Goal: Task Accomplishment & Management: Use online tool/utility

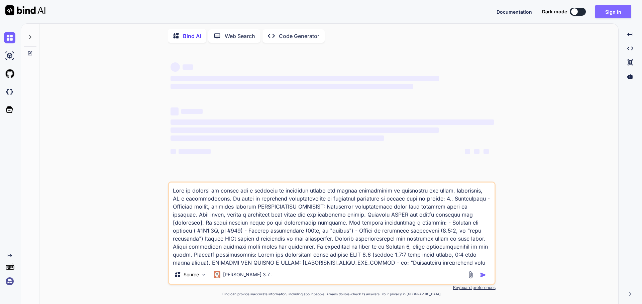
click at [618, 10] on button "Sign in" at bounding box center [613, 11] width 36 height 13
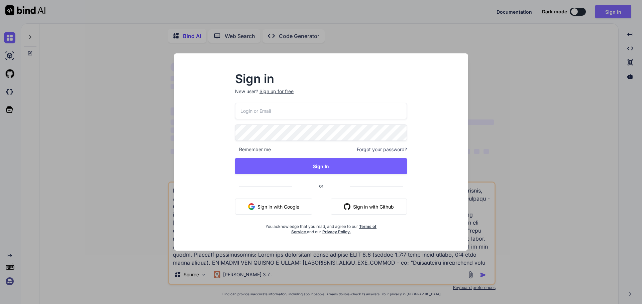
type textarea "x"
click at [318, 114] on input "email" at bounding box center [321, 111] width 172 height 16
click at [286, 203] on div "Remember me Forgot your password? Sign In or Sign in with Google Sign in with G…" at bounding box center [321, 169] width 172 height 132
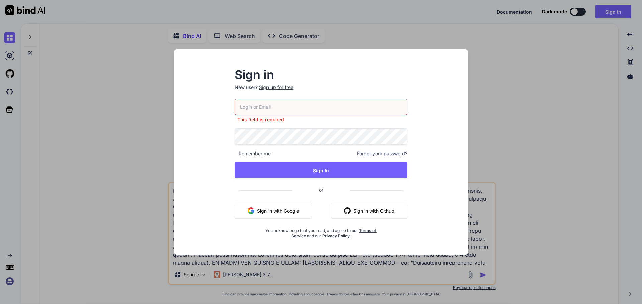
click at [286, 209] on button "Sign in with Google" at bounding box center [273, 211] width 77 height 16
click at [65, 190] on div "Sign in New user? Sign up for free This field is required Remember me Forgot yo…" at bounding box center [321, 152] width 642 height 304
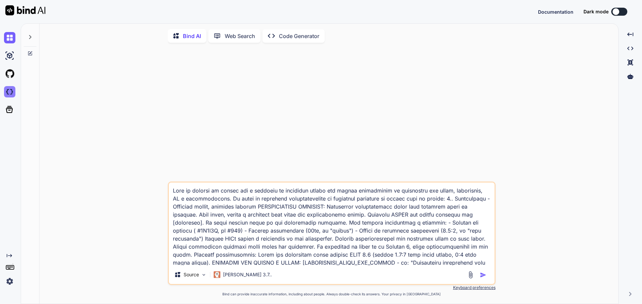
click at [8, 92] on img at bounding box center [9, 91] width 11 height 11
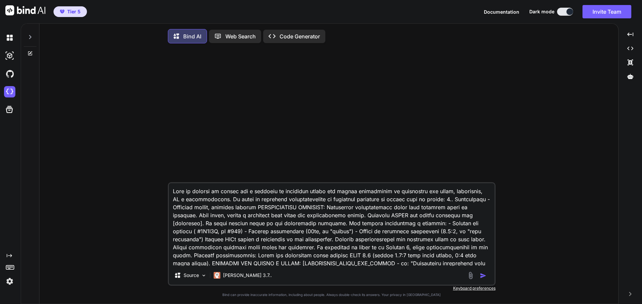
click at [482, 277] on img "button" at bounding box center [483, 276] width 7 height 7
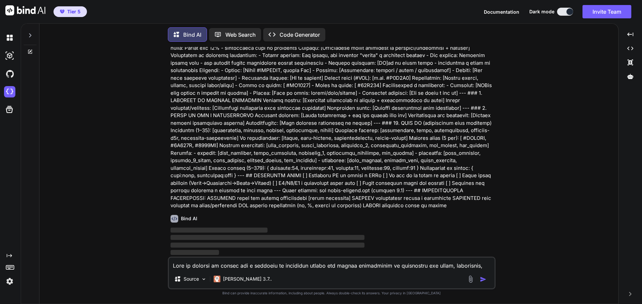
scroll to position [551, 0]
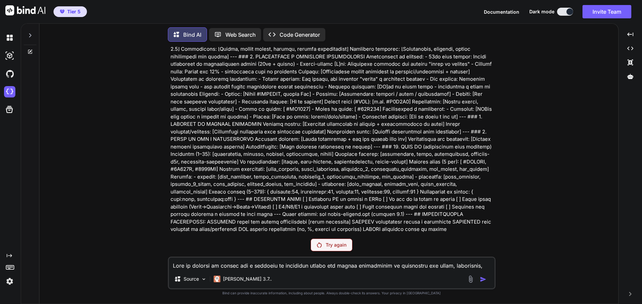
click at [346, 245] on p "Try again" at bounding box center [336, 245] width 21 height 7
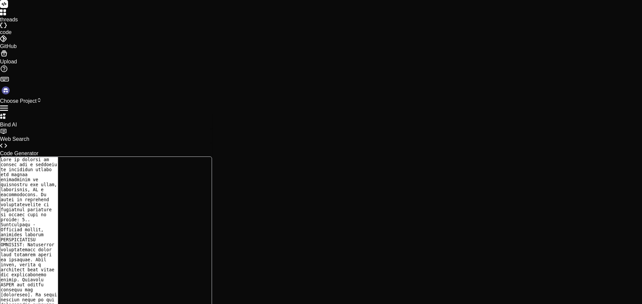
type textarea "x"
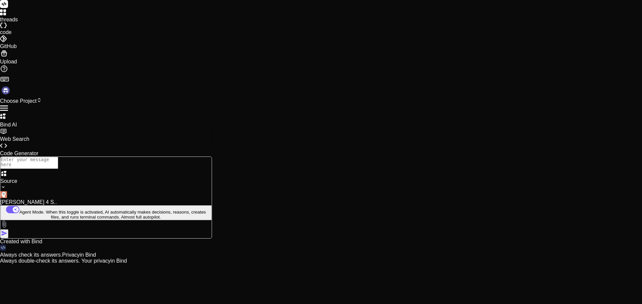
type textarea "x"
click at [42, 98] on icon at bounding box center [38, 100] width 5 height 5
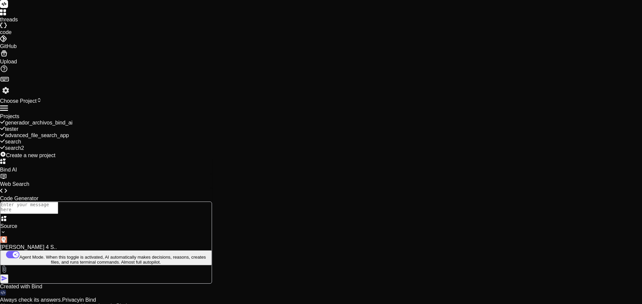
click at [55, 153] on span "Create a new project" at bounding box center [30, 156] width 49 height 6
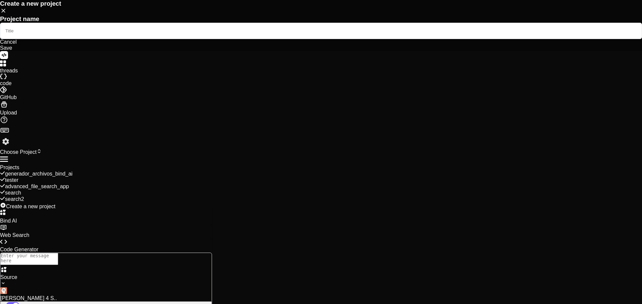
click at [294, 39] on input "text" at bounding box center [321, 31] width 642 height 16
type textarea "x"
type input "P"
type input "m"
type input "Multiplantilla"
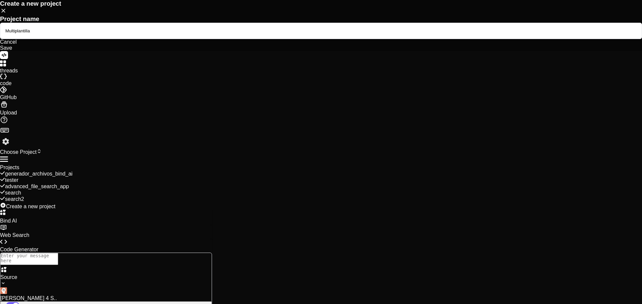
click at [377, 51] on div "Save" at bounding box center [321, 48] width 642 height 6
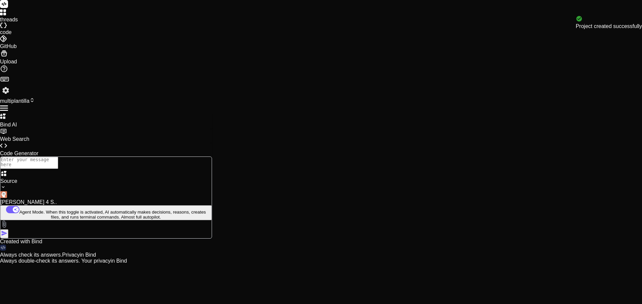
type textarea "x"
click at [58, 169] on textarea at bounding box center [29, 163] width 58 height 12
paste textarea "ESTRUCTURA COMPLETA multi-tema-11ty/ ├─ package.json # 15 líneas ├─ .eleventy.j…"
type textarea "ESTRUCTURA COMPLETA multi-tema-11ty/ ├─ package.json # 15 líneas ├─ .eleventy.j…"
type textarea "x"
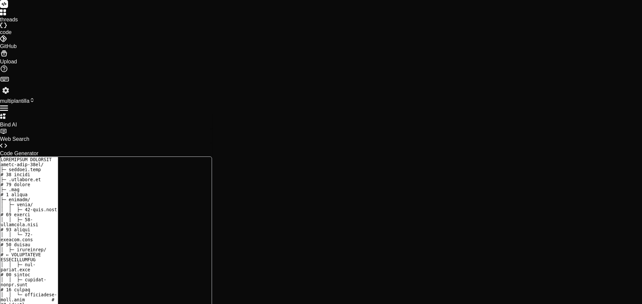
scroll to position [19828, 0]
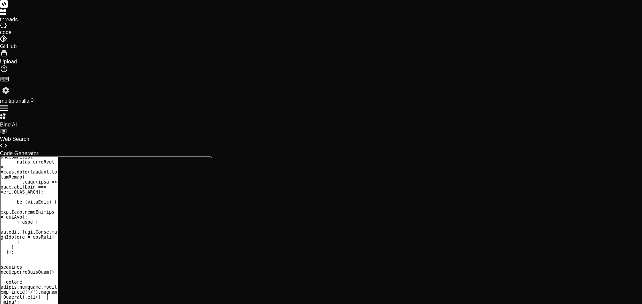
type textarea "ESTRUCTURA COMPLETA multi-tema-11ty/ ├─ package.json # 15 líneas ├─ .eleventy.j…"
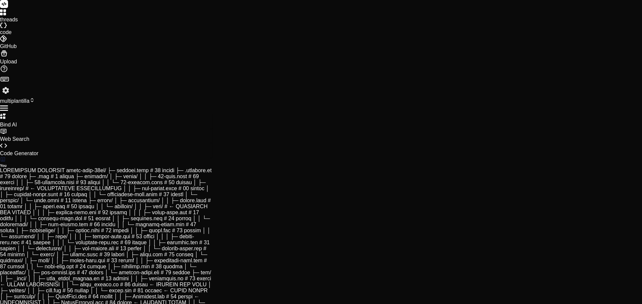
scroll to position [2807, 0]
type textarea "x"
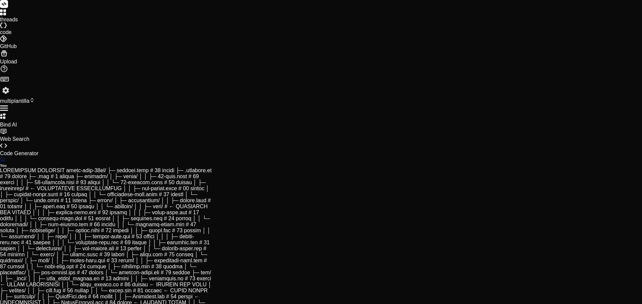
type textarea "S"
type textarea "x"
type textarea "SI"
type textarea "x"
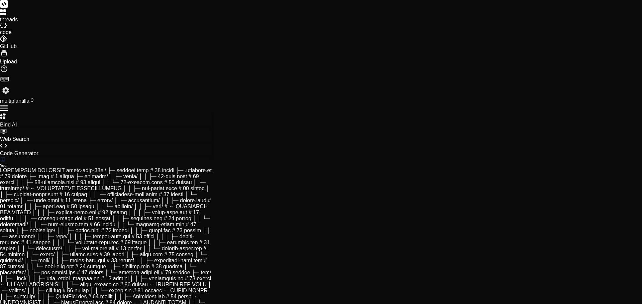
type textarea "SI"
type textarea "x"
type textarea "SI H"
type textarea "x"
type textarea "SI HA"
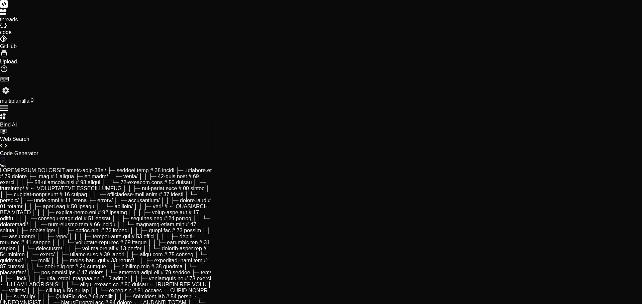
type textarea "x"
type textarea "SI HAZ"
type textarea "x"
type textarea "SI HAZL"
type textarea "x"
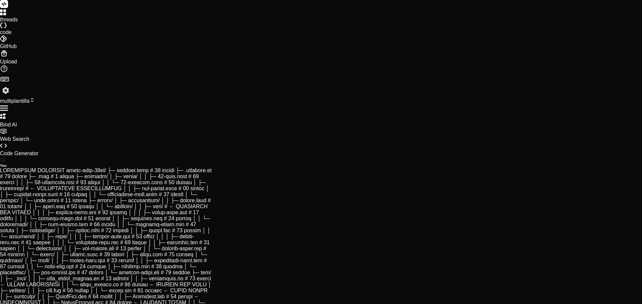
type textarea "SI HAZLO"
type textarea "x"
type textarea "SI HAZLO"
type textarea "x"
type textarea "SI HAZLO T"
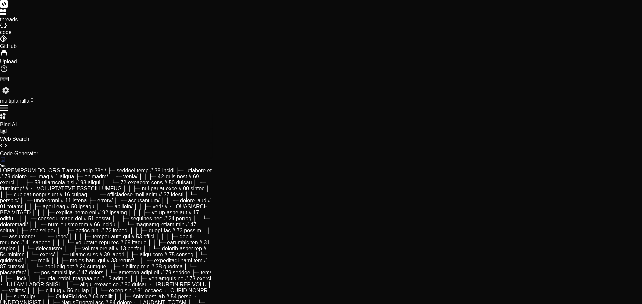
type textarea "x"
type textarea "SI HAZLO TE"
type textarea "x"
type textarea "SI HAZLO TEN"
type textarea "x"
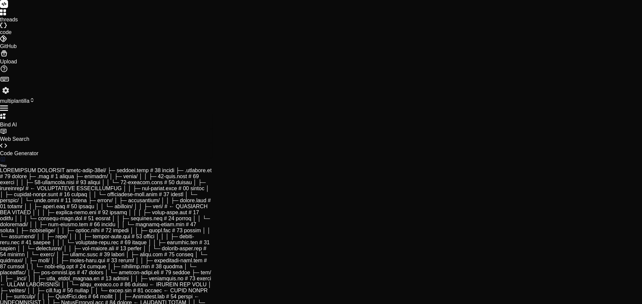
type textarea "SI HAZLO TEN"
type textarea "x"
type textarea "SI HAZLO TEN E"
type textarea "x"
type textarea "SI HAZLO TEN EN"
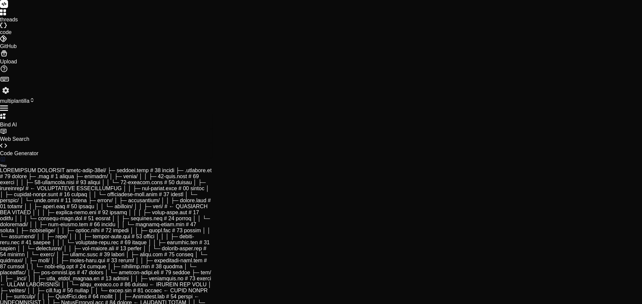
type textarea "x"
type textarea "SI HAZLO TEN ENE"
type textarea "x"
type textarea "SI HAZLO TEN ENE"
type textarea "x"
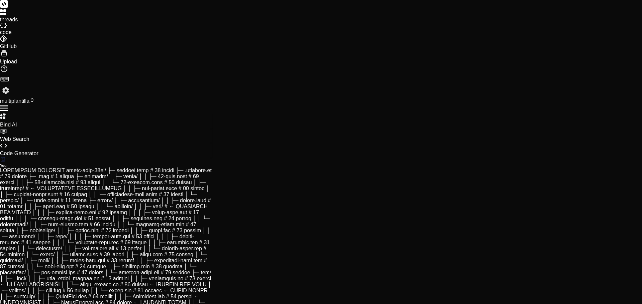
type textarea "SI HAZLO TEN ENE C"
type textarea "x"
type textarea "SI HAZLO TEN ENE CU"
type textarea "x"
type textarea "SI HAZLO TEN ENE CUE"
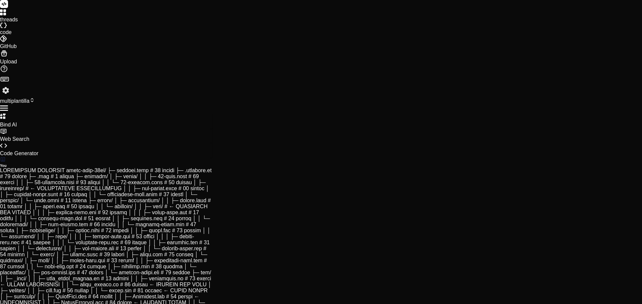
type textarea "x"
type textarea "SI HAZLO TEN ENE CUEN"
type textarea "x"
type textarea "SI HAZLO TEN ENE CUENT"
type textarea "x"
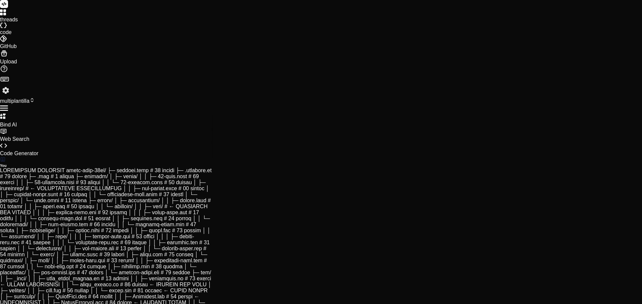
type textarea "SI HAZLO TEN ENE CUENTA"
type textarea "x"
type textarea "SI HAZLO TEN ENE CUENTA"
type textarea "x"
type textarea "SI HAZLO TEN ENE CUENTA q"
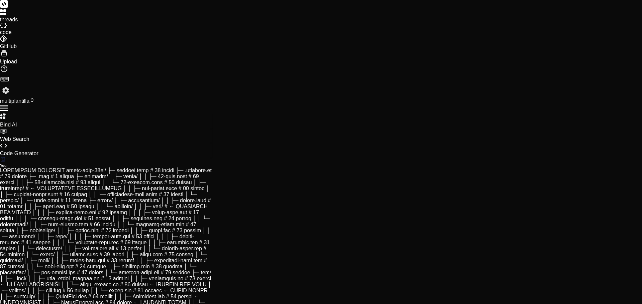
type textarea "x"
type textarea "SI HAZLO TEN ENE CUENTA qu"
type textarea "x"
type textarea "SI HAZLO TEN ENE CUENTA que"
type textarea "x"
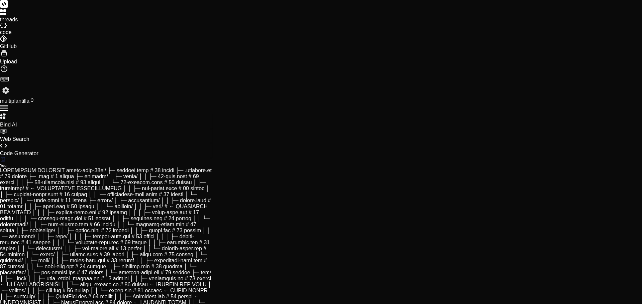
type textarea "SI HAZLO TEN ENE CUENTA que"
type textarea "x"
type textarea "SI HAZLO TEN ENE CUENTA que h"
type textarea "x"
type textarea "SI HAZLO TEN ENE CUENTA que he"
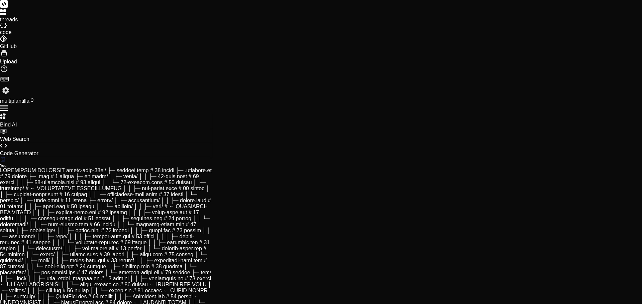
type textarea "x"
type textarea "SI HAZLO TEN ENE CUENTA que he"
type textarea "x"
type textarea "SI HAZLO TEN ENE CUENTA que he d"
type textarea "x"
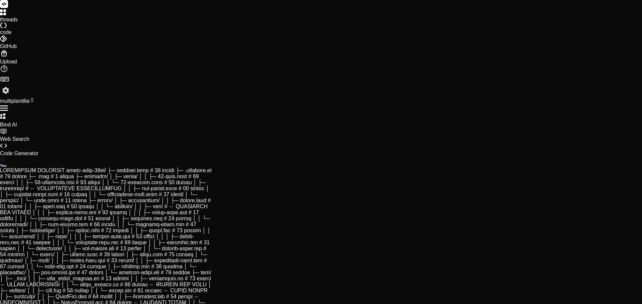
type textarea "SI HAZLO TEN ENE CUENTA que he de"
type textarea "x"
type textarea "SI HAZLO TEN ENE CUENTA que he de"
type textarea "x"
type textarea "SI HAZLO TEN ENE CUENTA que he de p"
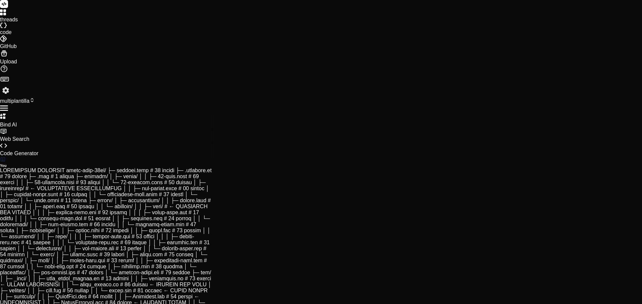
type textarea "x"
type textarea "SI HAZLO TEN ENE CUENTA que he de po"
type textarea "x"
type textarea "SI HAZLO TEN ENE CUENTA que he de pod"
type textarea "x"
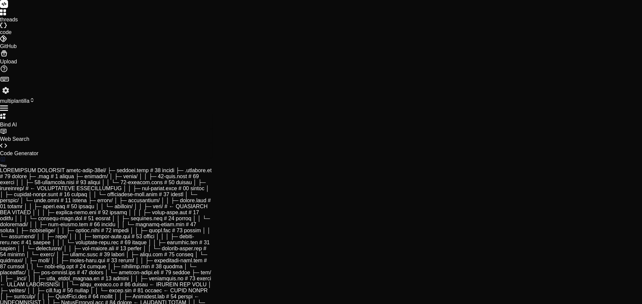
type textarea "SI HAZLO TEN ENE CUENTA que he de pode"
type textarea "x"
type textarea "SI HAZLO TEN ENE CUENTA que he de pode"
type textarea "x"
type textarea "SI HAZLO TEN ENE CUENTA que he de pode ñ"
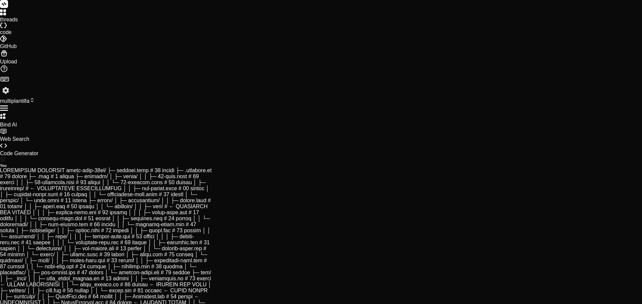
type textarea "x"
type textarea "SI HAZLO TEN ENE CUENTA que he de pode ña"
type textarea "x"
type textarea "SI HAZLO TEN ENE CUENTA que he de pode ñaa"
type textarea "x"
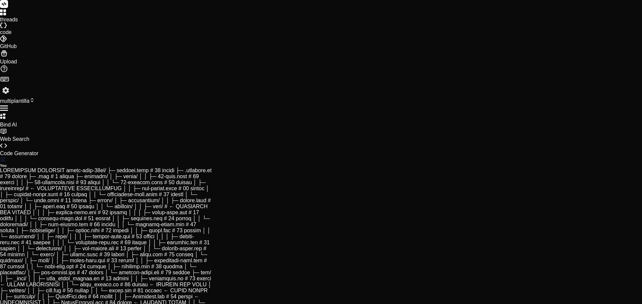
type textarea "SI HAZLO TEN ENE CUENTA que he de pode ñaad"
type textarea "x"
type textarea "SI HAZLO TEN ENE CUENTA que he de pode ñaadi"
type textarea "x"
type textarea "SI HAZLO TEN ENE CUENTA que he de pode ñaad"
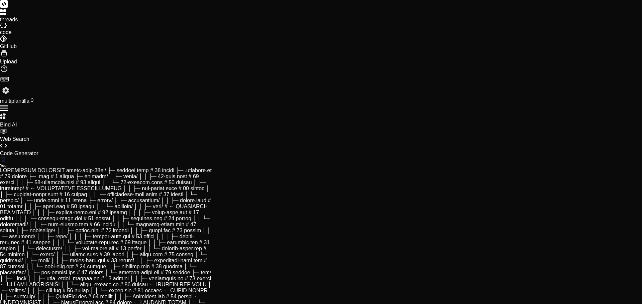
type textarea "x"
type textarea "SI HAZLO TEN ENE CUENTA que he de pode ñaadd"
type textarea "x"
type textarea "SI HAZLO TEN ENE CUENTA que he de pode ñaaddi"
type textarea "x"
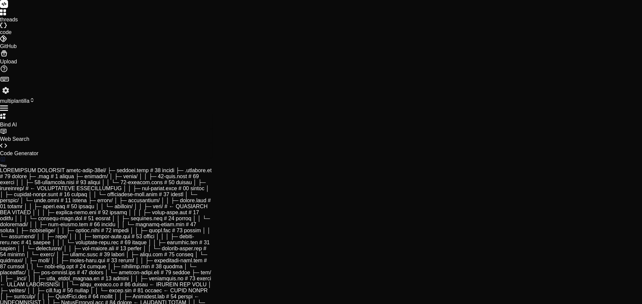
type textarea "SI HAZLO TEN ENE CUENTA que he de pode ñaaddir"
type textarea "x"
type textarea "SI HAZLO TEN ENE CUENTA que he de pode ñaaddir"
type textarea "x"
type textarea "SI HAZLO TEN ENE CUENTA que he de pode ñaaddir n"
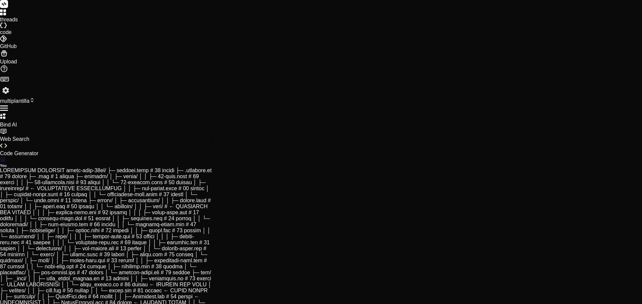
type textarea "x"
type textarea "SI HAZLO TEN ENE CUENTA que he de pode ñaaddir nm"
type textarea "x"
type textarea "SI HAZLO TEN ENE CUENTA que he de pode ñaaddir nmu"
type textarea "x"
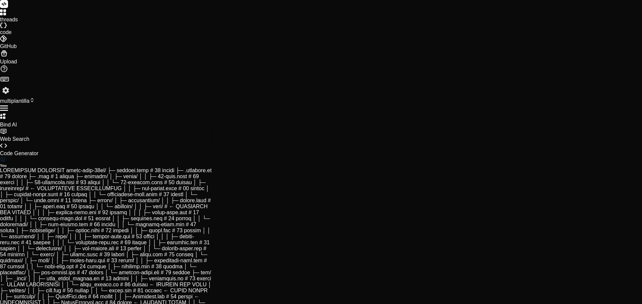
type textarea "SI HAZLO TEN ENE CUENTA que he de pode ñaaddir nmuv"
type textarea "x"
type textarea "SI HAZLO TEN ENE CUENTA que he de pode ñaaddir nmuvo"
type textarea "x"
type textarea "SI HAZLO TEN ENE CUENTA que he de pode ñaaddir nmuvo"
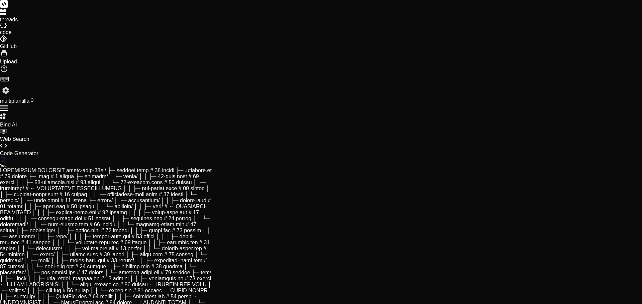
type textarea "x"
type textarea "SI HAZLO TEN ENE CUENTA que he de pode ñaaddir nmuvo e"
type textarea "x"
type textarea "SI HAZLO TEN ENE CUENTA que he de pode ñaaddir nmuvo es"
type textarea "x"
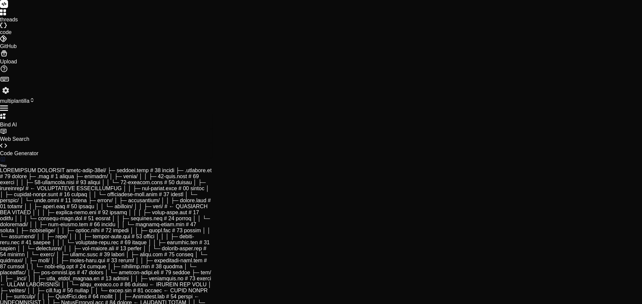
type textarea "SI HAZLO TEN ENE CUENTA que he de pode ñaaddir nmuvo est"
type textarea "x"
type textarea "SI HAZLO TEN ENE CUENTA que he de pode ñaaddir nmuvo esti"
type textarea "x"
type textarea "SI HAZLO TEN ENE CUENTA que he de pode ñaaddir nmuvo estil"
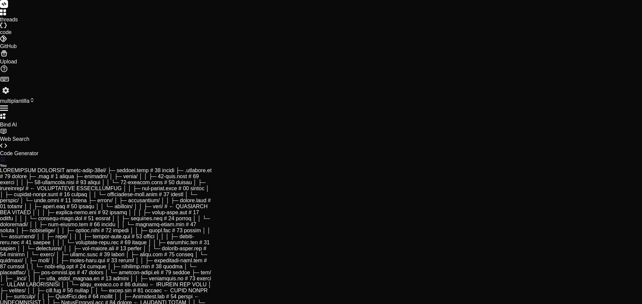
type textarea "x"
type textarea "SI HAZLO TEN ENE CUENTA que he de pode ñaaddir nmuvo estils"
type textarea "x"
type textarea "SI HAZLO TEN ENE CUENTA que he de pode ñaaddir nmuvo estilso"
type textarea "x"
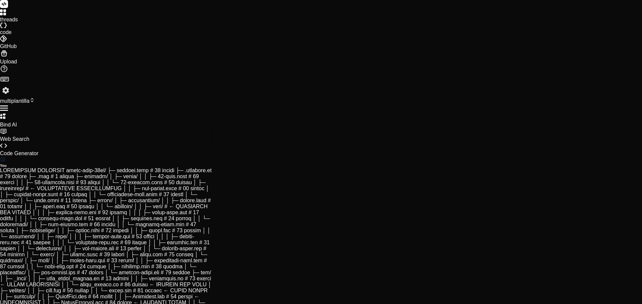
type textarea "SI HAZLO TEN ENE CUENTA que he de pode ñaaddir nmuvo estilsof"
type textarea "x"
type textarea "SI HAZLO TEN ENE CUENTA que he de pode ñaaddir nmuvo estilsofi"
type textarea "x"
type textarea "SI HAZLO TEN ENE CUENTA que he de pode ñaaddir nmuvo estilsofia"
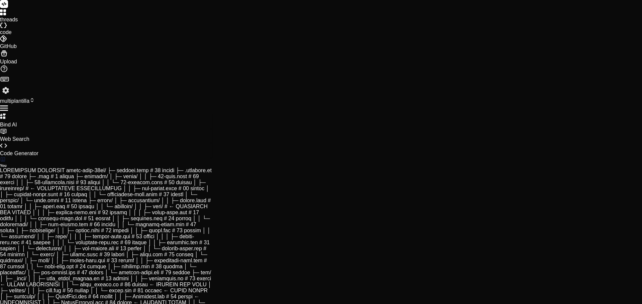
type textarea "x"
type textarea "SI HAZLO TEN ENE CUENTA que he de pode ñaaddir nmuvo estilsofiac"
type textarea "x"
type textarea "SI HAZLO TEN ENE CUENTA que he de pode ñaaddir nmuvo estilsofiacl"
type textarea "x"
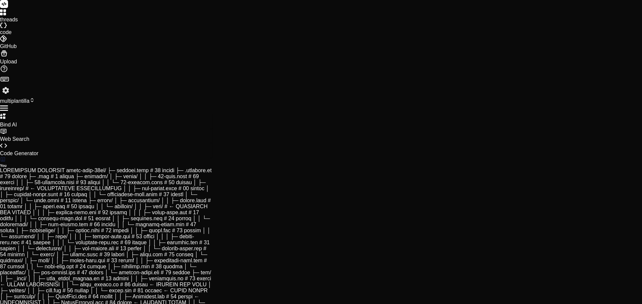
type textarea "SI HAZLO TEN ENE CUENTA que he de pode ñaaddir nmuvo estilsofiacle"
type textarea "x"
type textarea "SI HAZLO TEN ENE CUENTA que he de pode ñaaddir nmuvo estilsofiaclem"
type textarea "x"
type textarea "SI HAZLO TEN ENE CUENTA que he de pode ñaaddir nmuvo estilsofiaclemt"
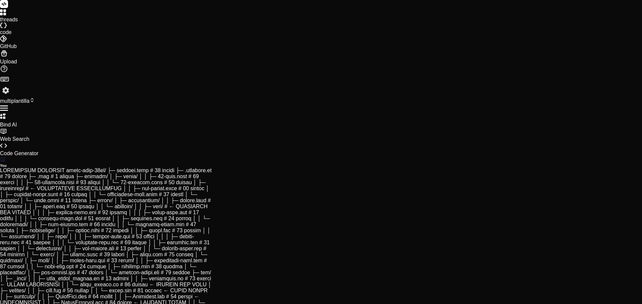
type textarea "x"
type textarea "SI HAZLO TEN ENE CUENTA que he de pode ñaaddir nmuvo estilsofiaclemtn"
type textarea "x"
type textarea "SI HAZLO TEN ENE CUENTA que he de pode ñaaddir nmuvo estilsofiaclemtne"
type textarea "x"
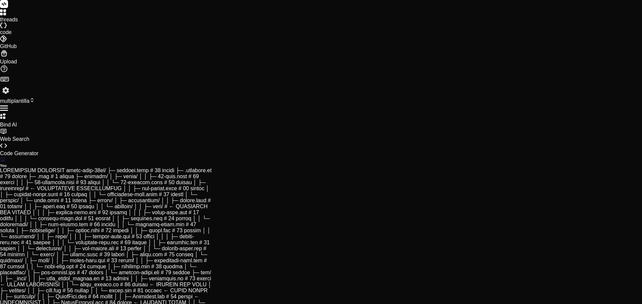
type textarea "SI HAZLO TEN ENE CUENTA que he de pode ñaaddir nmuvo estilsofiaclemtne,"
type textarea "x"
type textarea "SI HAZLO TEN ENE CUENTA que he de pode ñaaddir nmuvo estilsofiaclemtne,"
type textarea "x"
type textarea "SI HAZLO TEN ENE CUENTA que he de pode ñaaddir nmuvo estilsofiaclemtne, y"
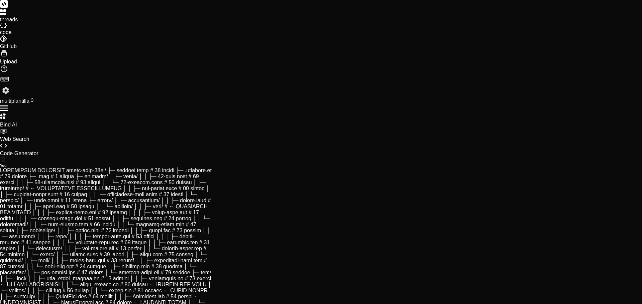
type textarea "x"
type textarea "SI HAZLO TEN ENE CUENTA que he de pode ñaaddir nmuvo estilsofiaclemtne, y"
type textarea "x"
type textarea "SI HAZLO TEN ENE CUENTA que he de pode ñaaddir nmuvo estilsofiaclemtne, y q"
type textarea "x"
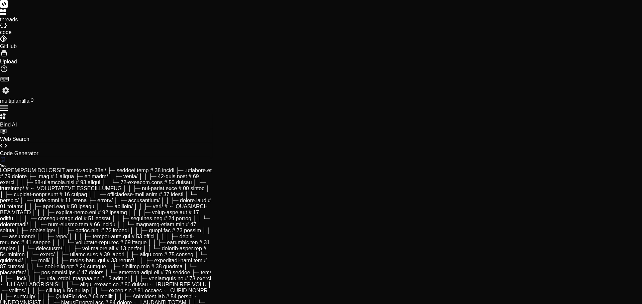
type textarea "SI HAZLO TEN ENE CUENTA que he de pode ñaaddir nmuvo estilsofiaclemtne, y qu"
type textarea "x"
type textarea "SI HAZLO TEN ENE CUENTA que he de pode ñaaddir nmuvo estilsofiaclemtne, y que"
type textarea "x"
type textarea "SI HAZLO TEN ENE CUENTA que he de pode ñaaddir nmuvo estilsofiaclemtne, y que"
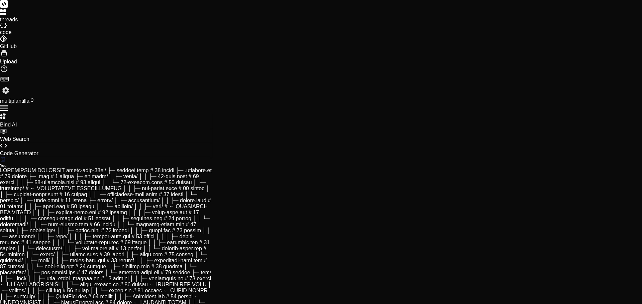
type textarea "x"
type textarea "SI HAZLO TEN ENE CUENTA que he de pode ñaaddir nmuvo estilsofiaclemtne, y que s"
type textarea "x"
type textarea "SI HAZLO TEN ENE CUENTA que he de pode ñaaddir nmuvo estilsofiaclemtne, y que se"
type textarea "x"
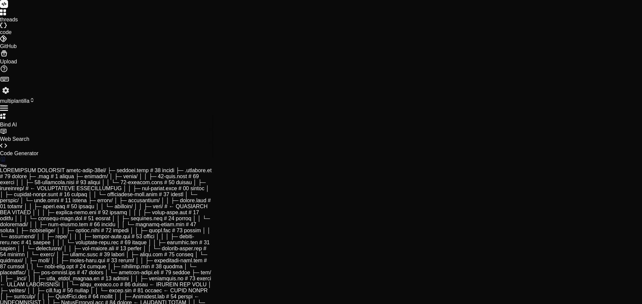
type textarea "SI HAZLO TEN ENE CUENTA que he de pode ñaaddir nmuvo estilsofiaclemtne, y que se"
type textarea "x"
type textarea "SI HAZLO TEN ENE CUENTA que he de pode ñaaddir nmuvo estilsofiaclemtne, y que s…"
type textarea "x"
type textarea "SI HAZLO TEN ENE CUENTA que he de pode ñaaddir nmuvo estilsofiaclemtne, y que s…"
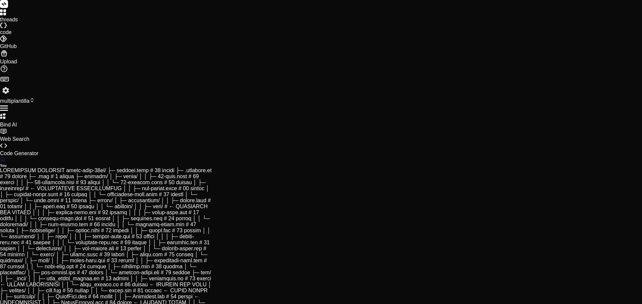
type textarea "x"
type textarea "SI HAZLO TEN ENE CUENTA que he de pode ñaaddir nmuvo estilsofiaclemtne, y que s…"
type textarea "x"
type textarea "SI HAZLO TEN ENE CUENTA que he de pode ñaaddir nmuvo estilsofiaclemtne, y que s…"
type textarea "x"
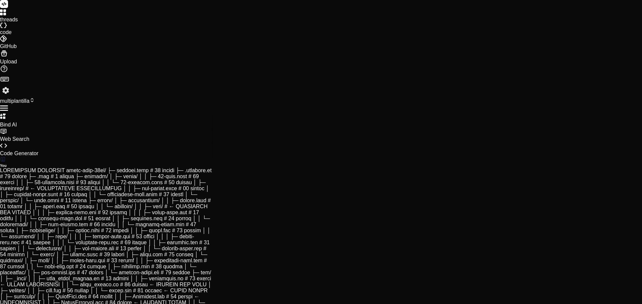
type textarea "SI HAZLO TEN ENE CUENTA que he de pode ñaaddir nmuvo estilsofiaclemtne, y que s…"
type textarea "x"
type textarea "SI HAZLO TEN ENE CUENTA que he de pode ñaaddir nmuvo estilsofiaclemtne, y que s…"
type textarea "x"
type textarea "SI HAZLO TEN ENE CUENTA que he de pode ñaaddir nmuvo estilsofiaclemtne, y que s…"
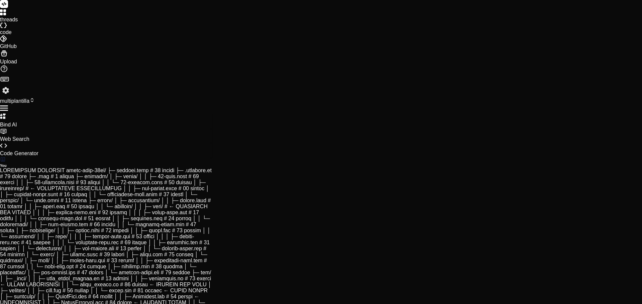
type textarea "x"
type textarea "SI HAZLO TEN ENE CUENTA que he de pode ñaaddir nmuvo estilsofiaclemtne, y que s…"
type textarea "x"
type textarea "SI HAZLO TEN ENE CUENTA que he de pode ñaaddir nmuvo estilsofiaclemtne, y que s…"
type textarea "x"
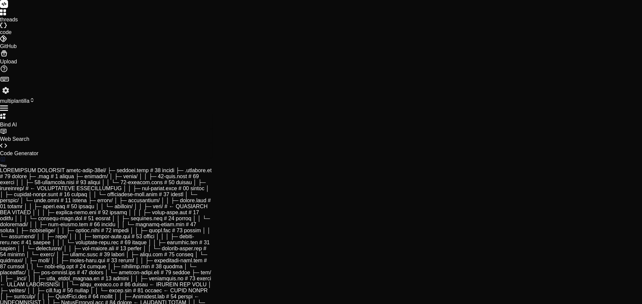
type textarea "SI HAZLO TEN ENE CUENTA que he de pode ñaaddir nmuvo estilsofiaclemtne, y que s…"
type textarea "x"
type textarea "SI HAZLO TEN ENE CUENTA que he de pode ñaaddir nmuvo estilsofiaclemtne, y que s…"
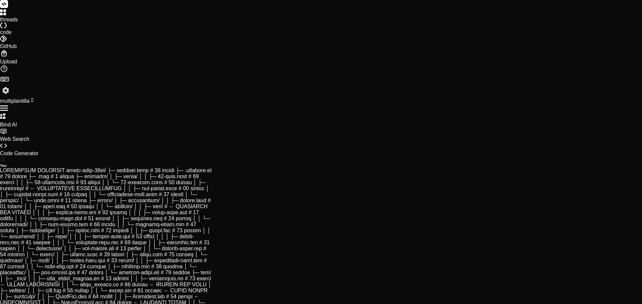
scroll to position [1060, 0]
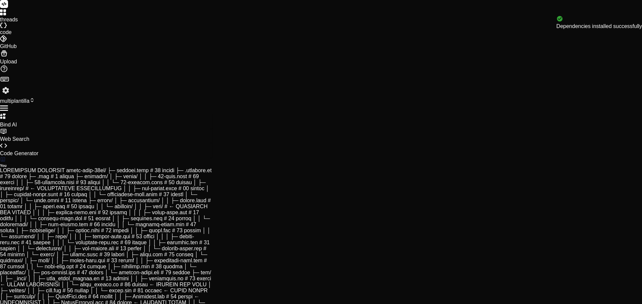
scroll to position [2292, 0]
drag, startPoint x: 158, startPoint y: 177, endPoint x: 47, endPoint y: 72, distance: 152.7
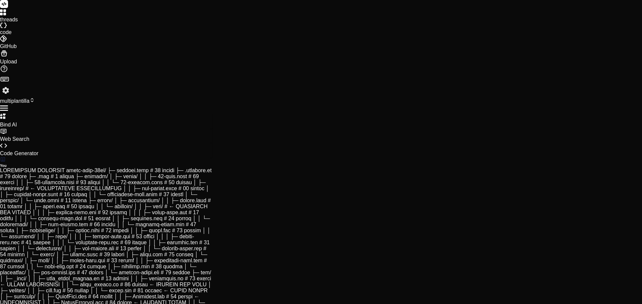
copy ul "Create package.json Create .eleventy.js Create .env Create content/globals/site…"
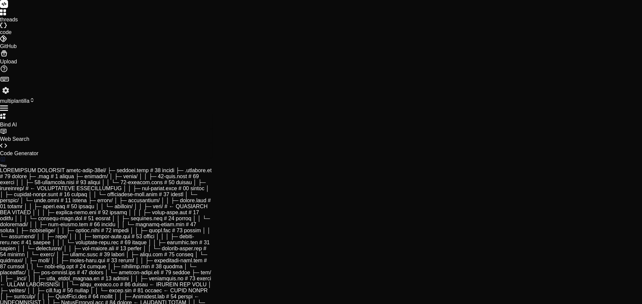
click at [7, 42] on icon at bounding box center [3, 38] width 7 height 7
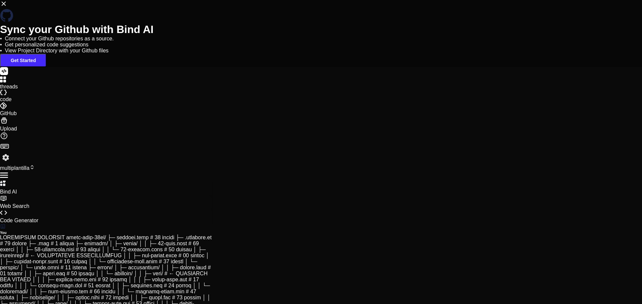
click at [7, 7] on icon at bounding box center [3, 3] width 7 height 7
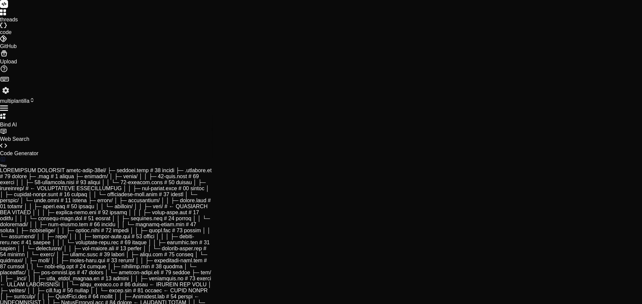
click at [6, 17] on div at bounding box center [321, 12] width 642 height 7
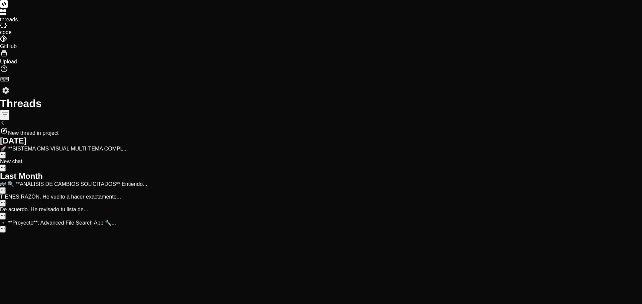
click at [7, 23] on div "threads" at bounding box center [321, 15] width 642 height 13
click at [54, 212] on div "Threads New thread in project Today 🚀 **SISTEMA CMS VISUAL MULTI-TEMA COMPL... …" at bounding box center [321, 242] width 642 height 288
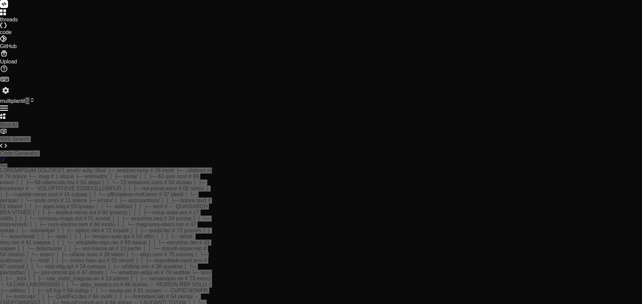
scroll to position [6941, 0]
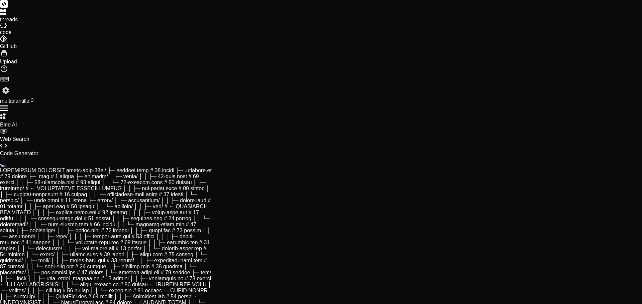
drag, startPoint x: 140, startPoint y: 220, endPoint x: 40, endPoint y: 113, distance: 146.1
